Goal: Transaction & Acquisition: Purchase product/service

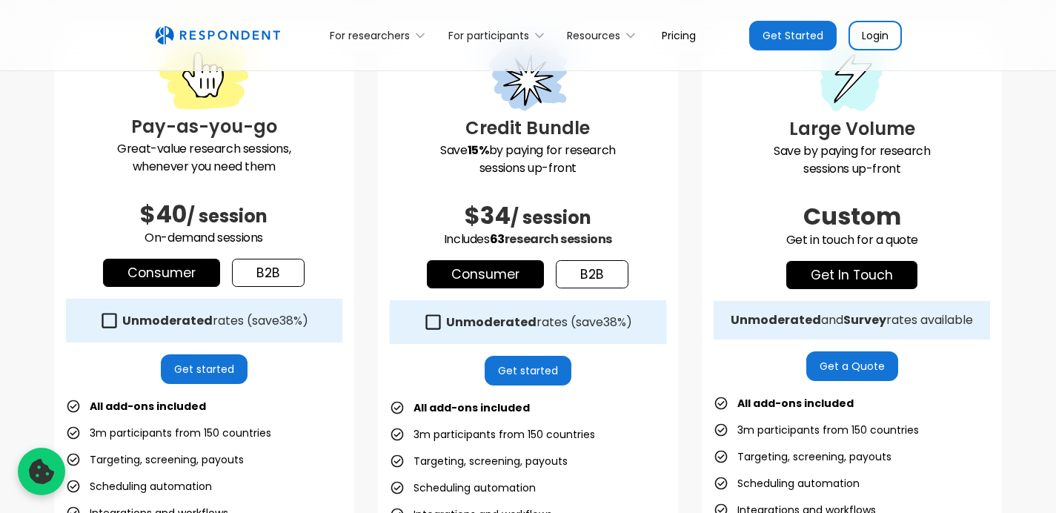
scroll to position [450, 0]
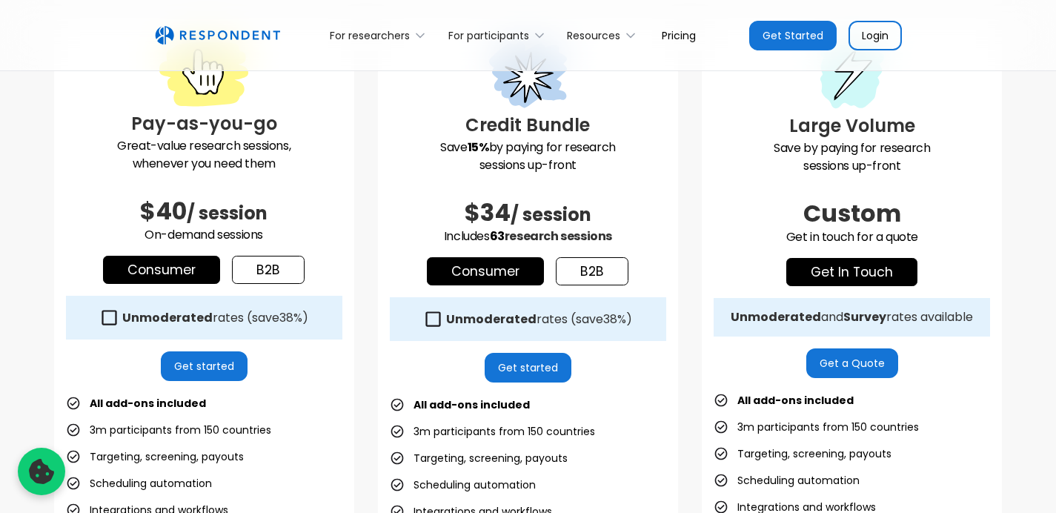
click at [265, 264] on link "b2b" at bounding box center [268, 270] width 73 height 28
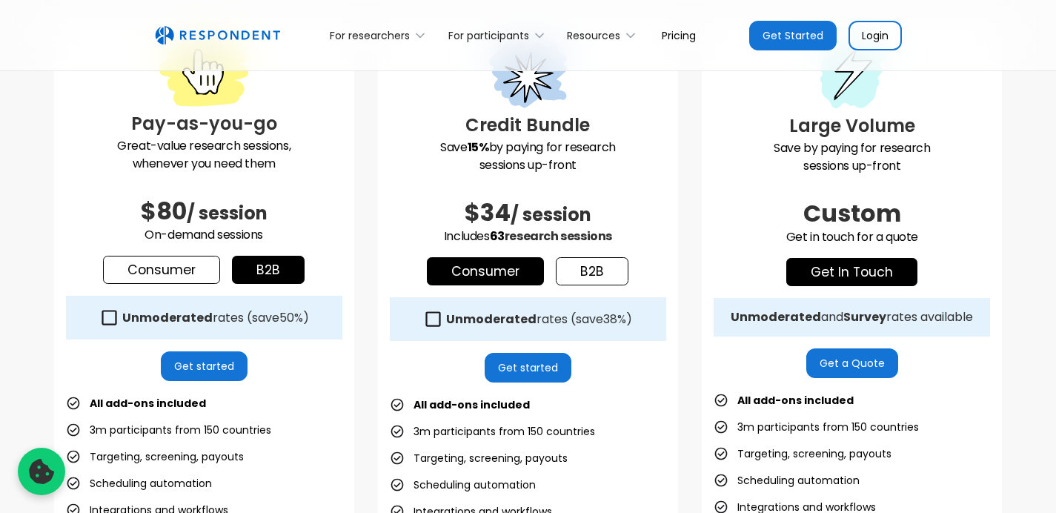
click at [597, 265] on link "b2b" at bounding box center [592, 271] width 73 height 28
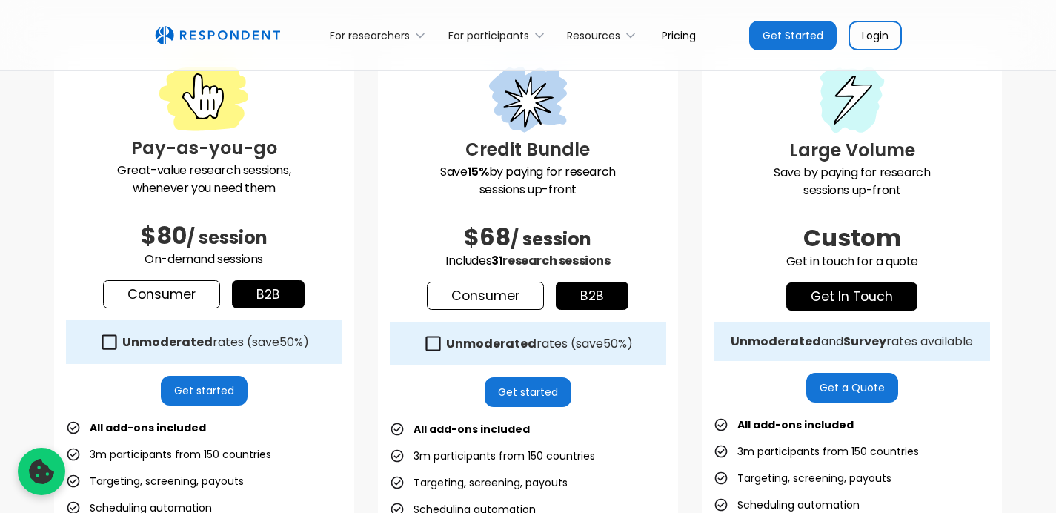
scroll to position [429, 0]
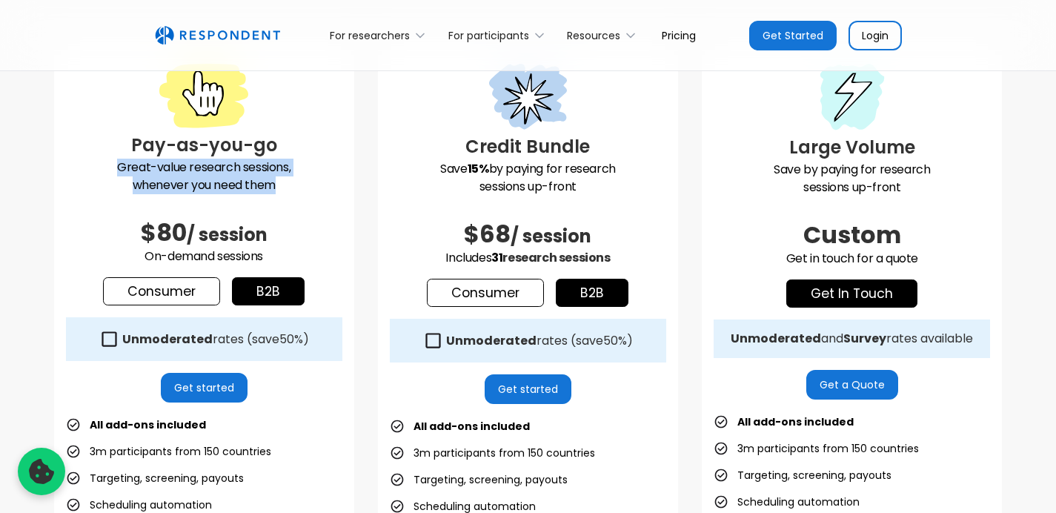
drag, startPoint x: 107, startPoint y: 163, endPoint x: 328, endPoint y: 190, distance: 223.3
click at [328, 191] on p "Great-value research sessions, whenever you need them" at bounding box center [204, 177] width 277 height 36
click at [268, 188] on p "Great-value research sessions, whenever you need them" at bounding box center [204, 177] width 277 height 36
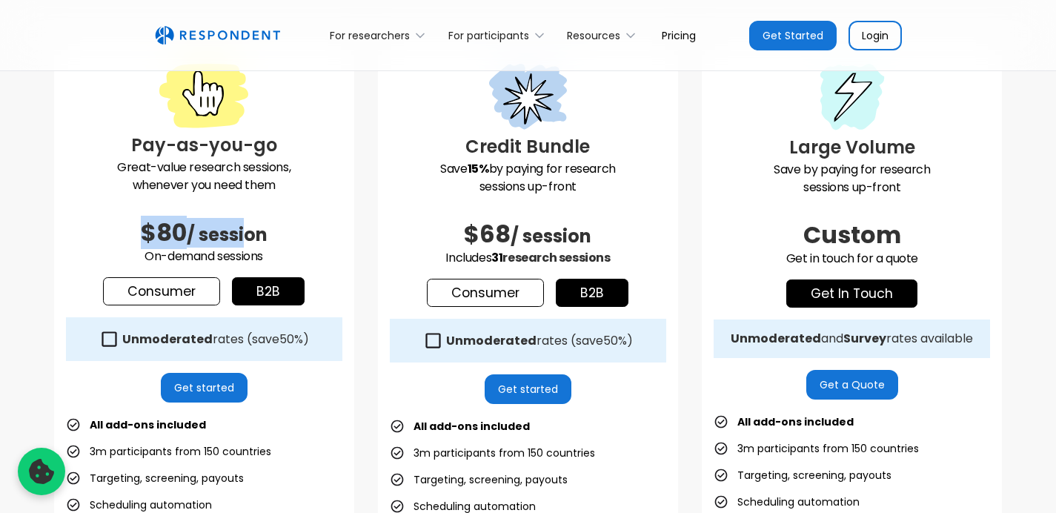
drag, startPoint x: 138, startPoint y: 227, endPoint x: 251, endPoint y: 234, distance: 112.9
click at [251, 234] on h2 "$80 / session" at bounding box center [204, 233] width 277 height 30
click at [225, 229] on span "/ session" at bounding box center [227, 234] width 81 height 24
click at [432, 342] on icon at bounding box center [433, 341] width 20 height 20
click at [432, 342] on icon at bounding box center [433, 340] width 15 height 15
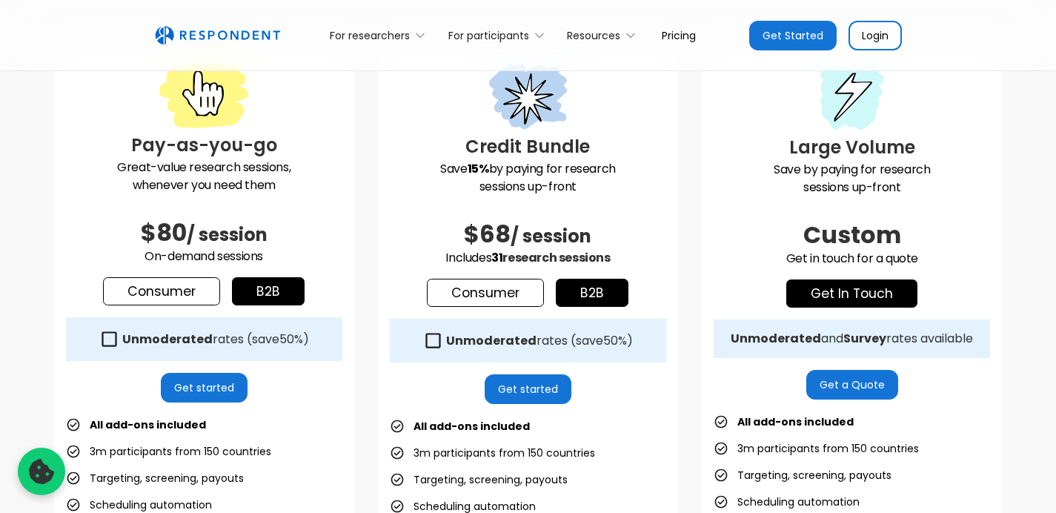
click at [432, 342] on icon at bounding box center [433, 341] width 20 height 20
click at [432, 342] on icon at bounding box center [433, 340] width 15 height 15
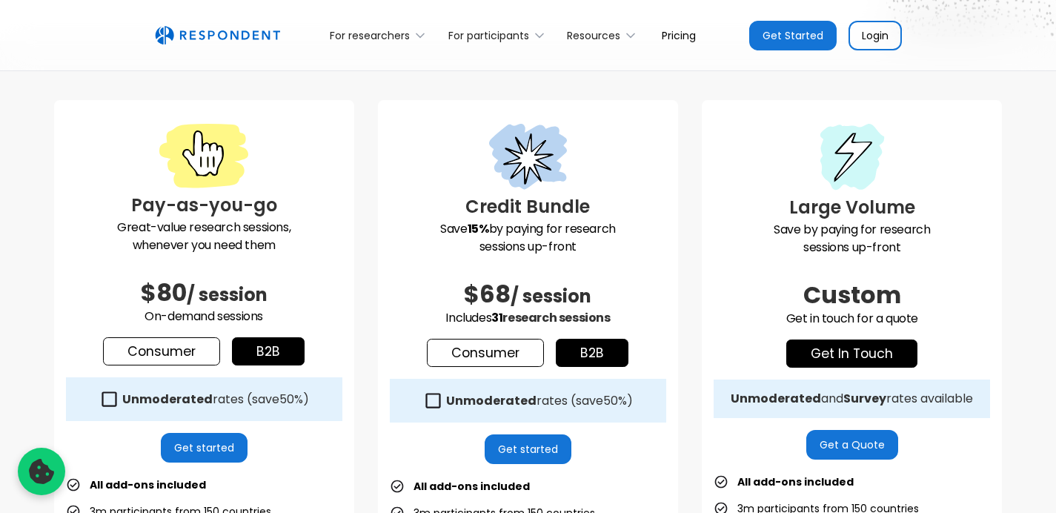
scroll to position [410, 0]
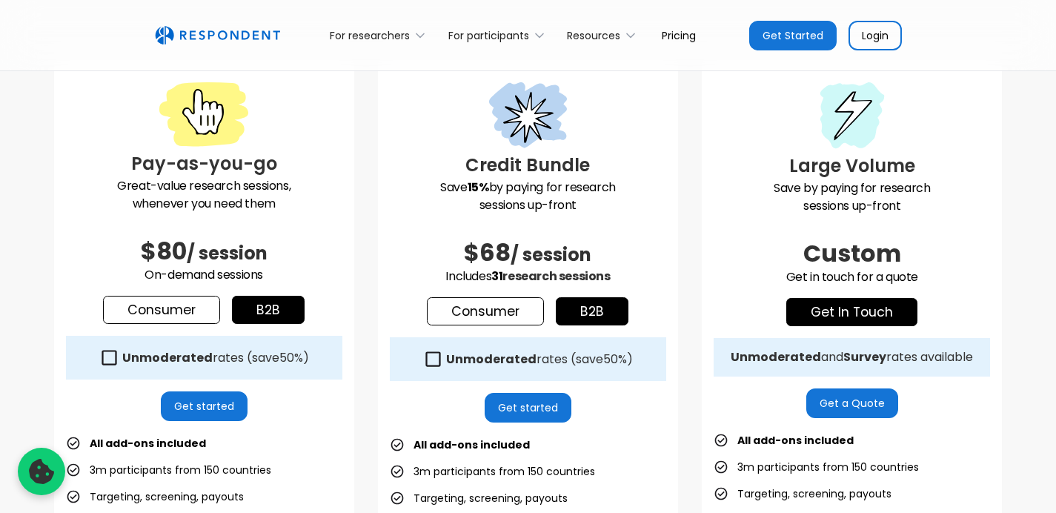
drag, startPoint x: 456, startPoint y: 251, endPoint x: 618, endPoint y: 273, distance: 163.9
click at [618, 273] on div "Credit Bundle Save 15% by paying for research sessions up-front $68 / session I…" at bounding box center [528, 402] width 300 height 687
click at [563, 273] on span "research sessions" at bounding box center [556, 276] width 107 height 17
drag, startPoint x: 494, startPoint y: 276, endPoint x: 614, endPoint y: 277, distance: 120.1
click at [614, 277] on p "Includes 31 research sessions" at bounding box center [528, 277] width 277 height 18
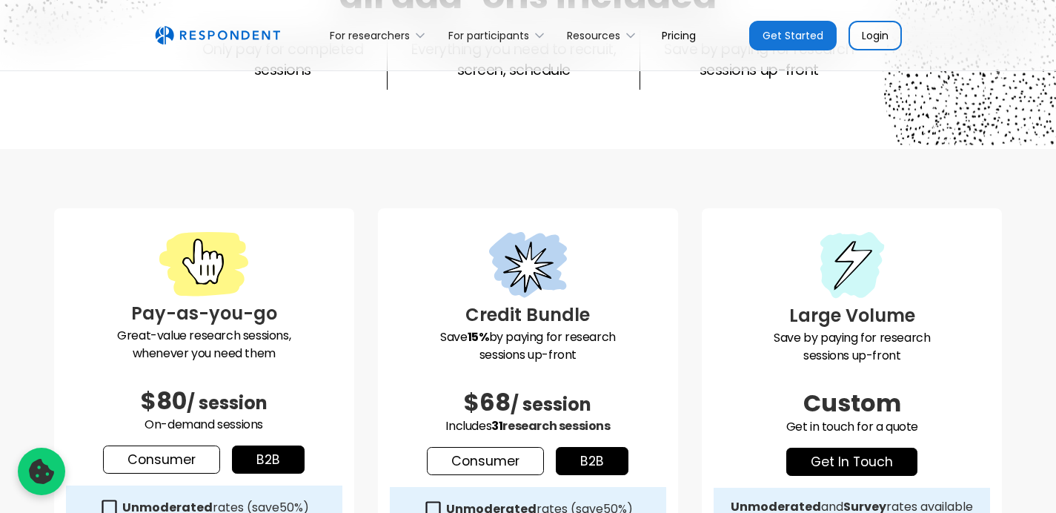
scroll to position [263, 0]
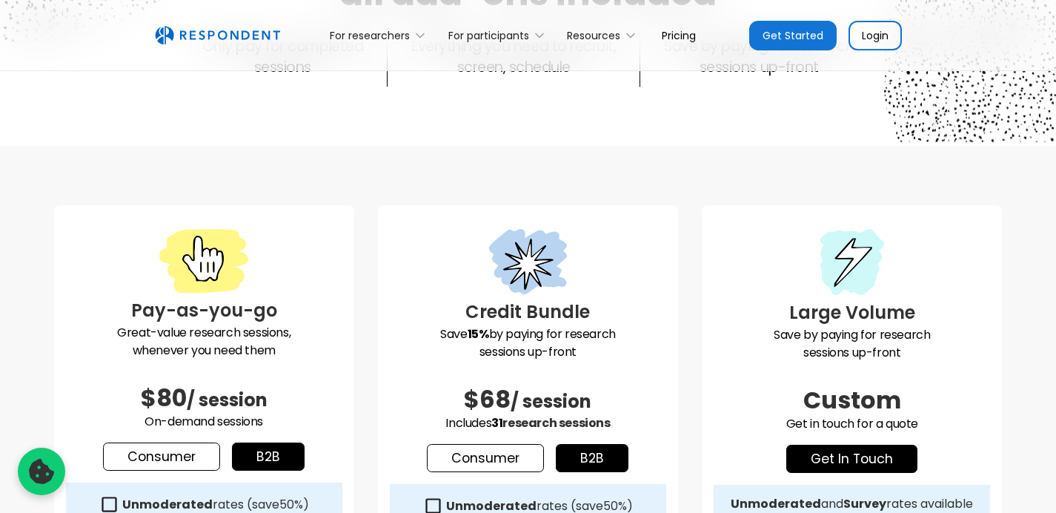
click at [538, 308] on h3 "Credit Bundle" at bounding box center [528, 312] width 277 height 27
copy h3 "Credit Bundle"
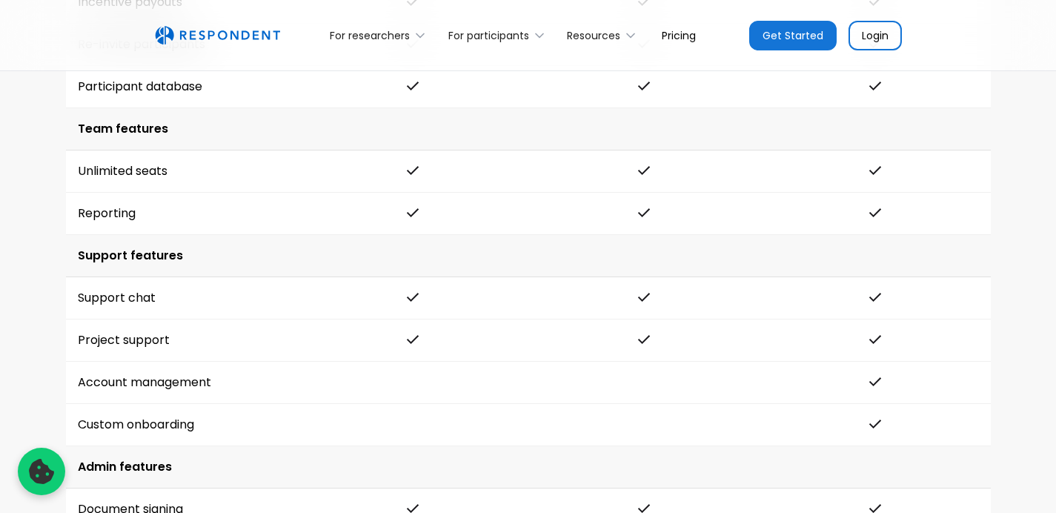
scroll to position [2757, 0]
